Goal: Navigation & Orientation: Find specific page/section

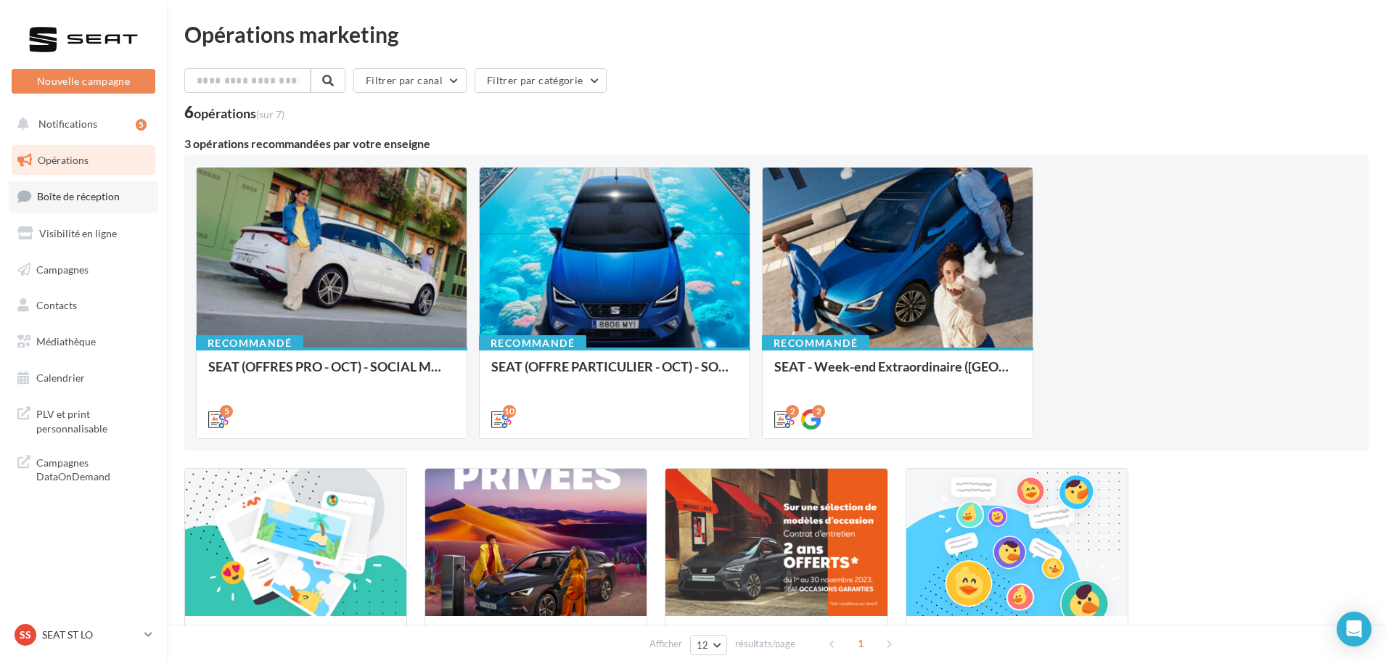
click at [78, 201] on span "Boîte de réception" at bounding box center [78, 196] width 83 height 12
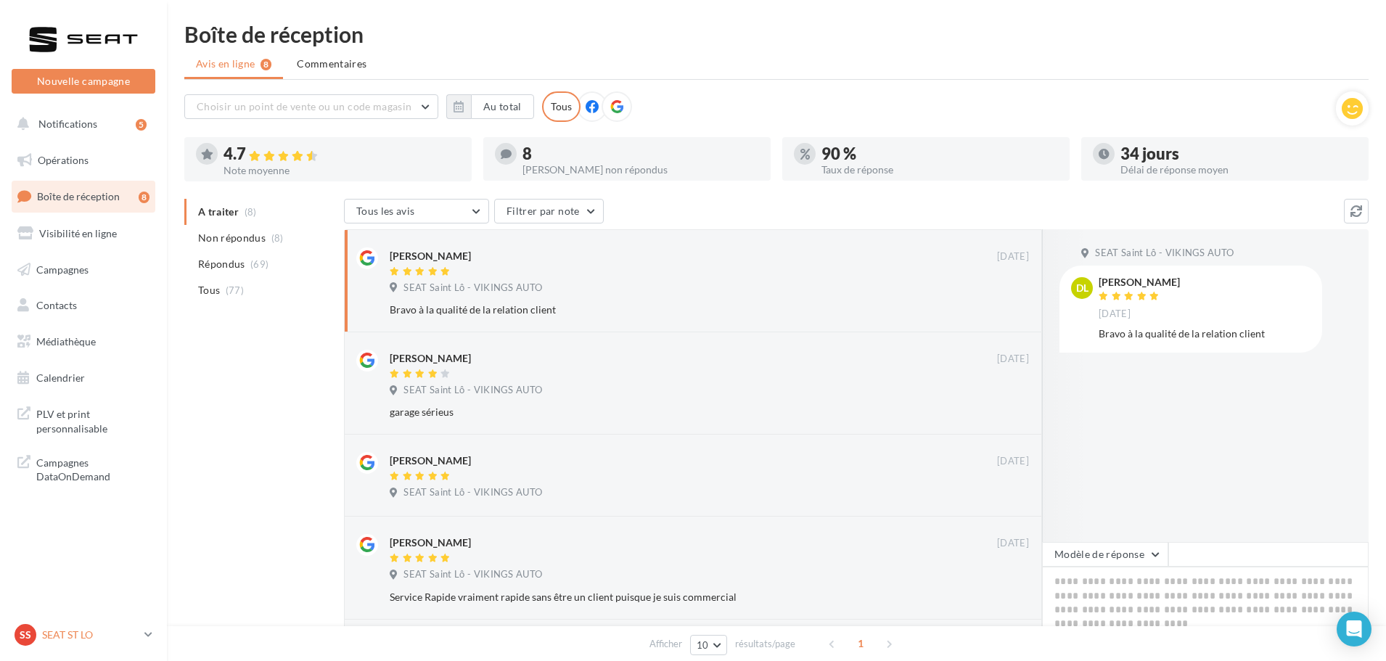
click at [82, 639] on p "SEAT ST LO" at bounding box center [90, 635] width 97 height 15
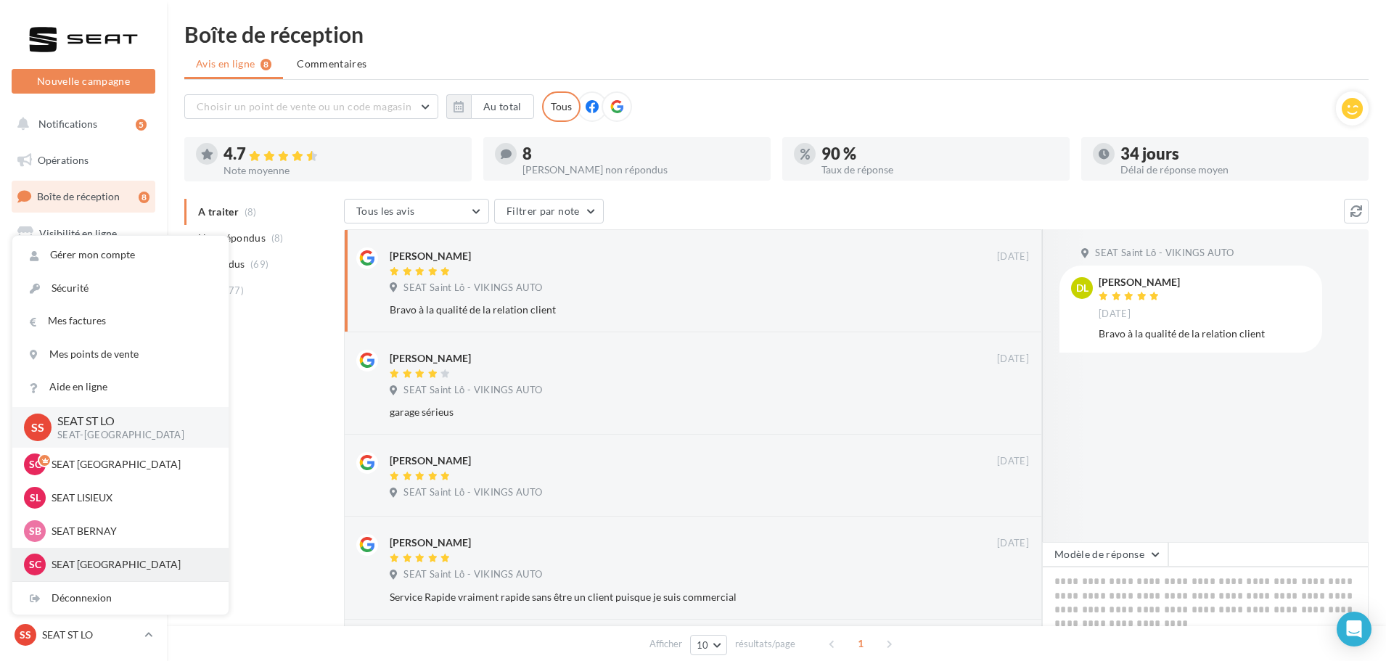
click at [100, 567] on p "SEAT [GEOGRAPHIC_DATA]" at bounding box center [132, 564] width 160 height 15
